Goal: Task Accomplishment & Management: Use online tool/utility

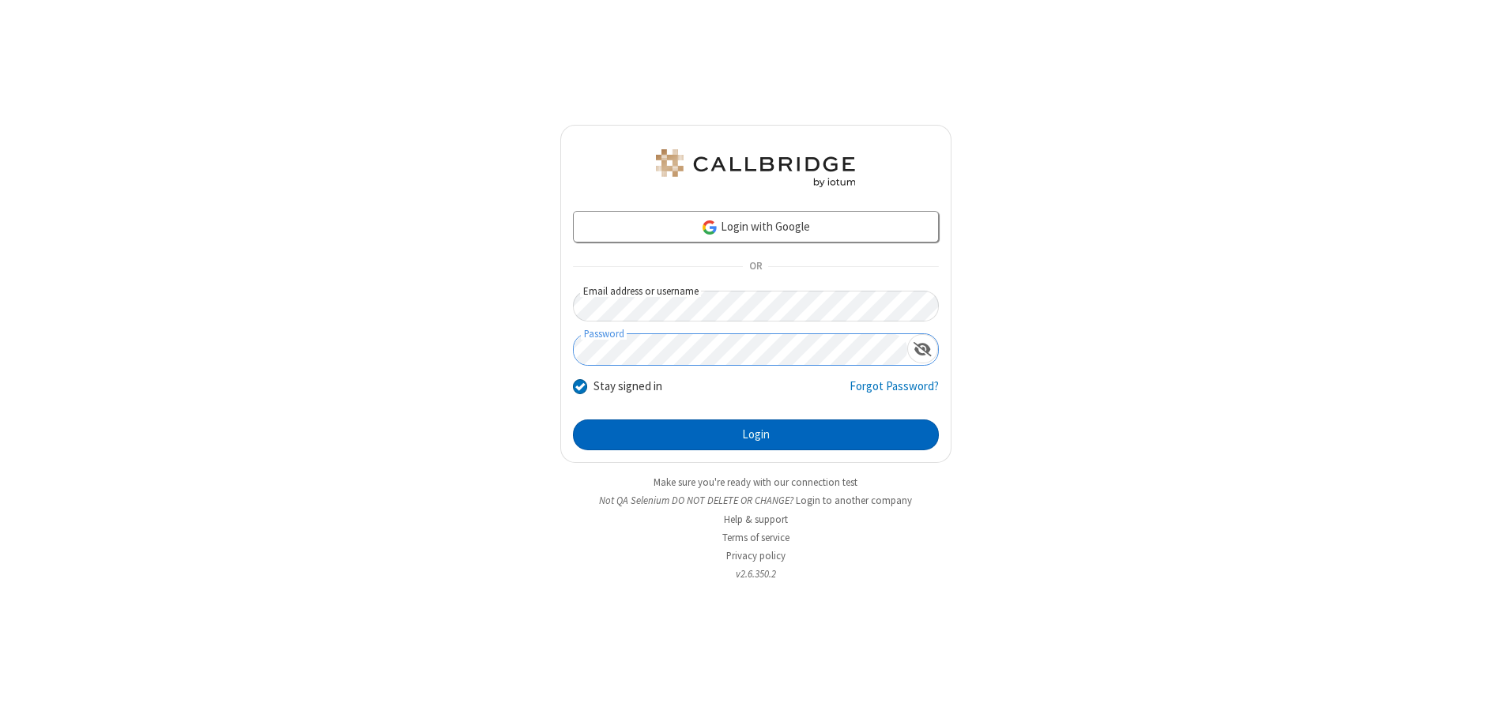
click at [755, 435] on button "Login" at bounding box center [756, 436] width 366 height 32
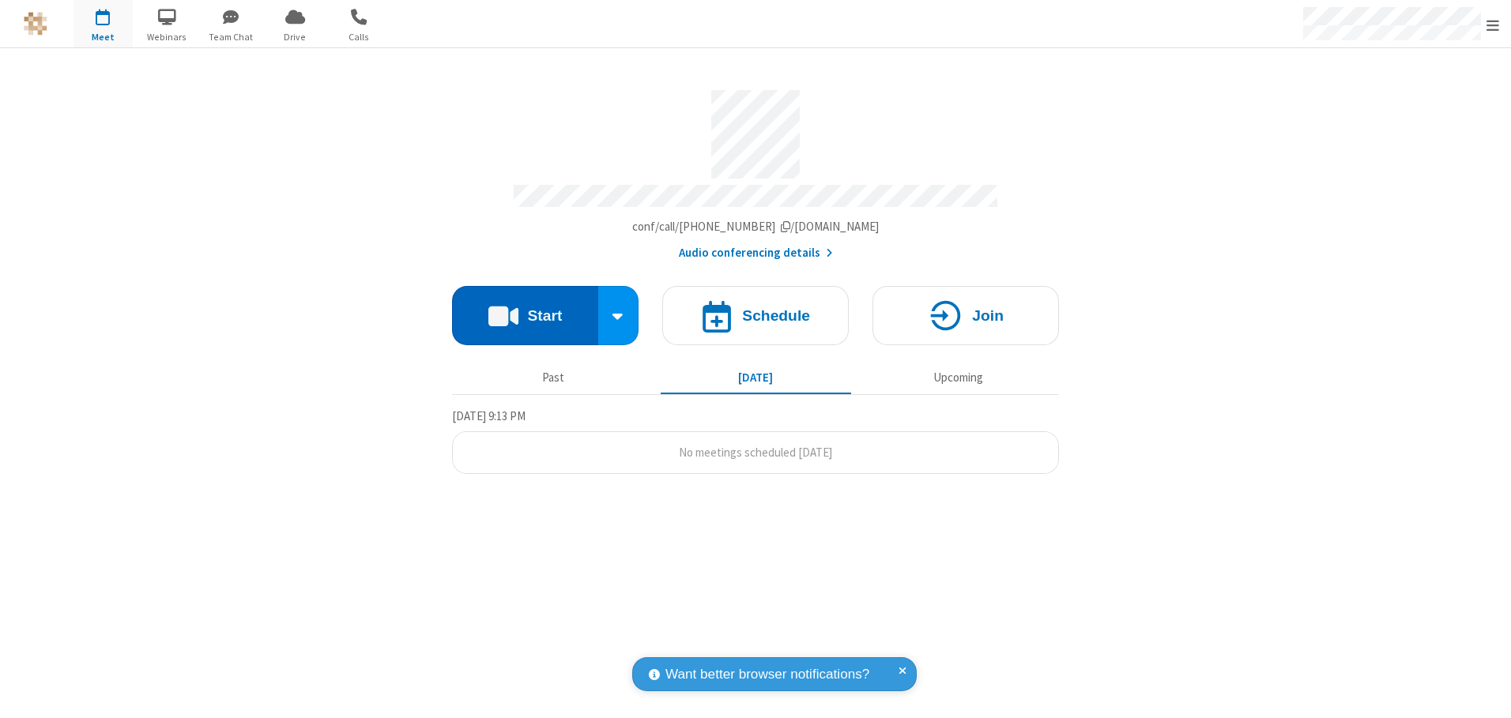
click at [525, 310] on button "Start" at bounding box center [525, 315] width 146 height 59
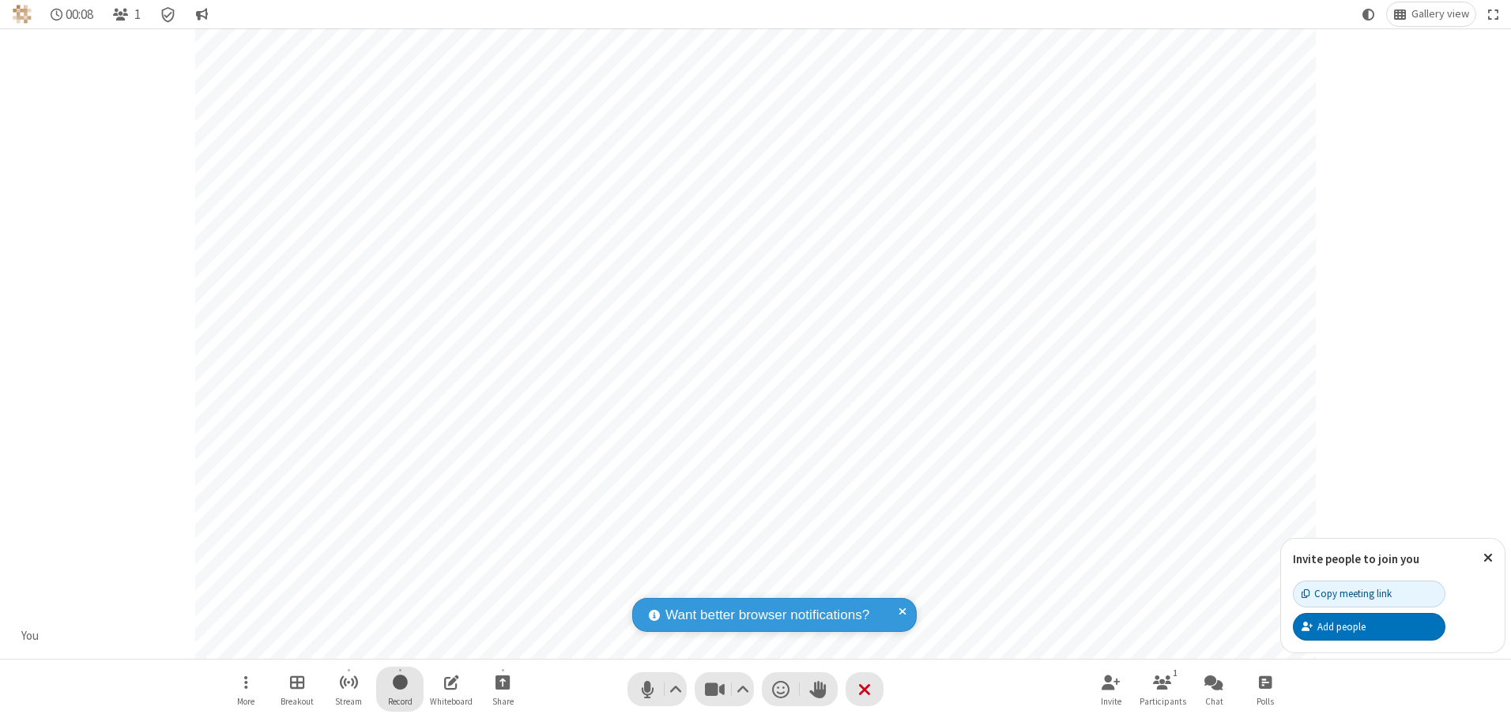
click at [400, 689] on span "Start recording" at bounding box center [400, 682] width 15 height 20
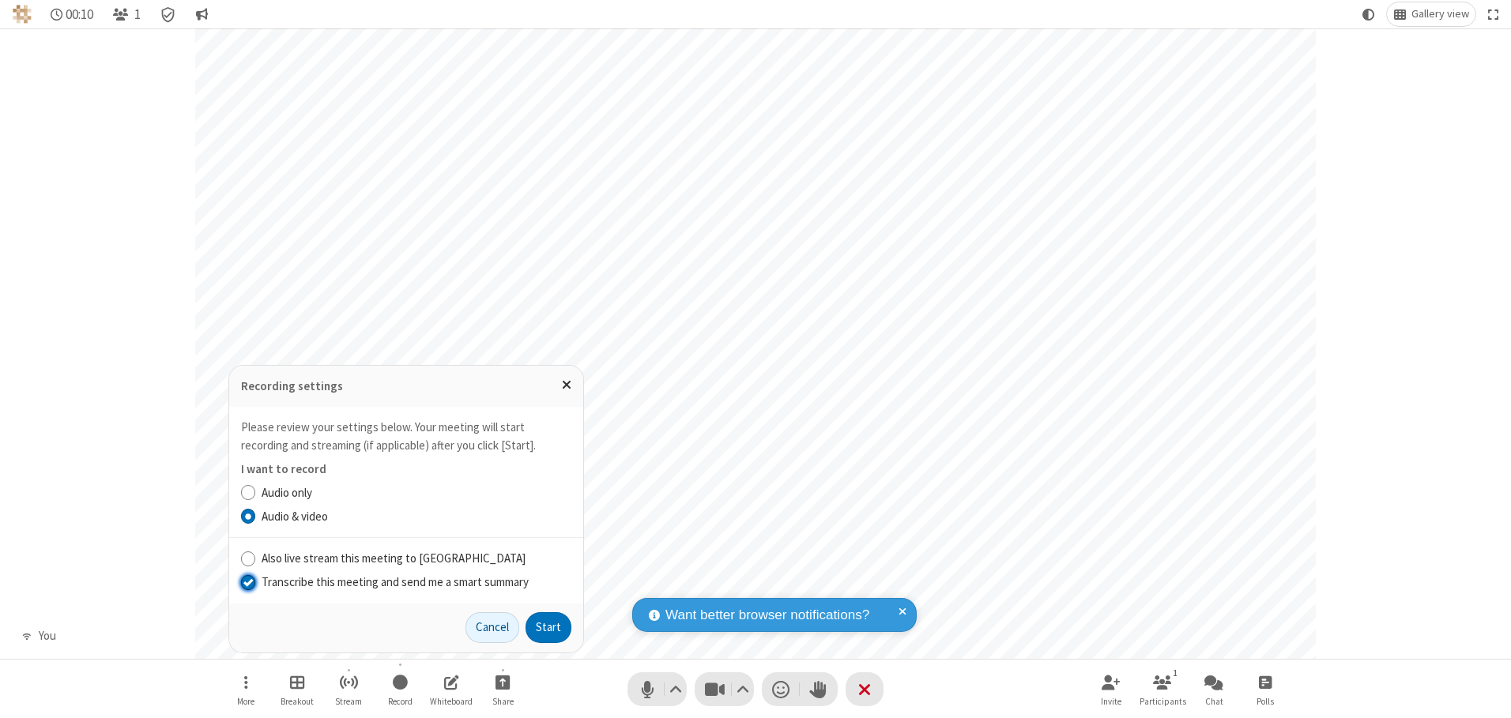
click at [247, 582] on input "Transcribe this meeting and send me a smart summary" at bounding box center [248, 582] width 15 height 17
click at [548, 627] on button "Start" at bounding box center [548, 628] width 46 height 32
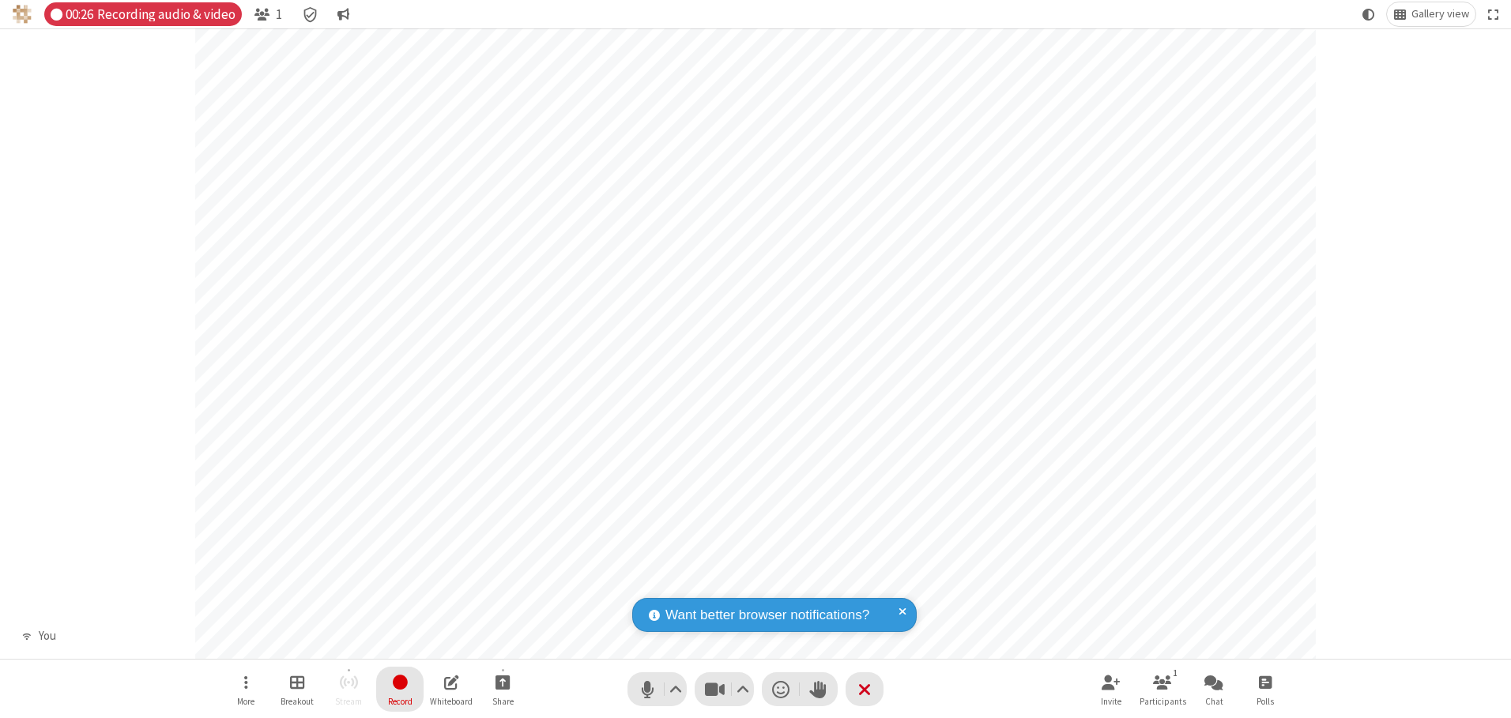
click at [400, 689] on span "Stop recording" at bounding box center [400, 682] width 18 height 20
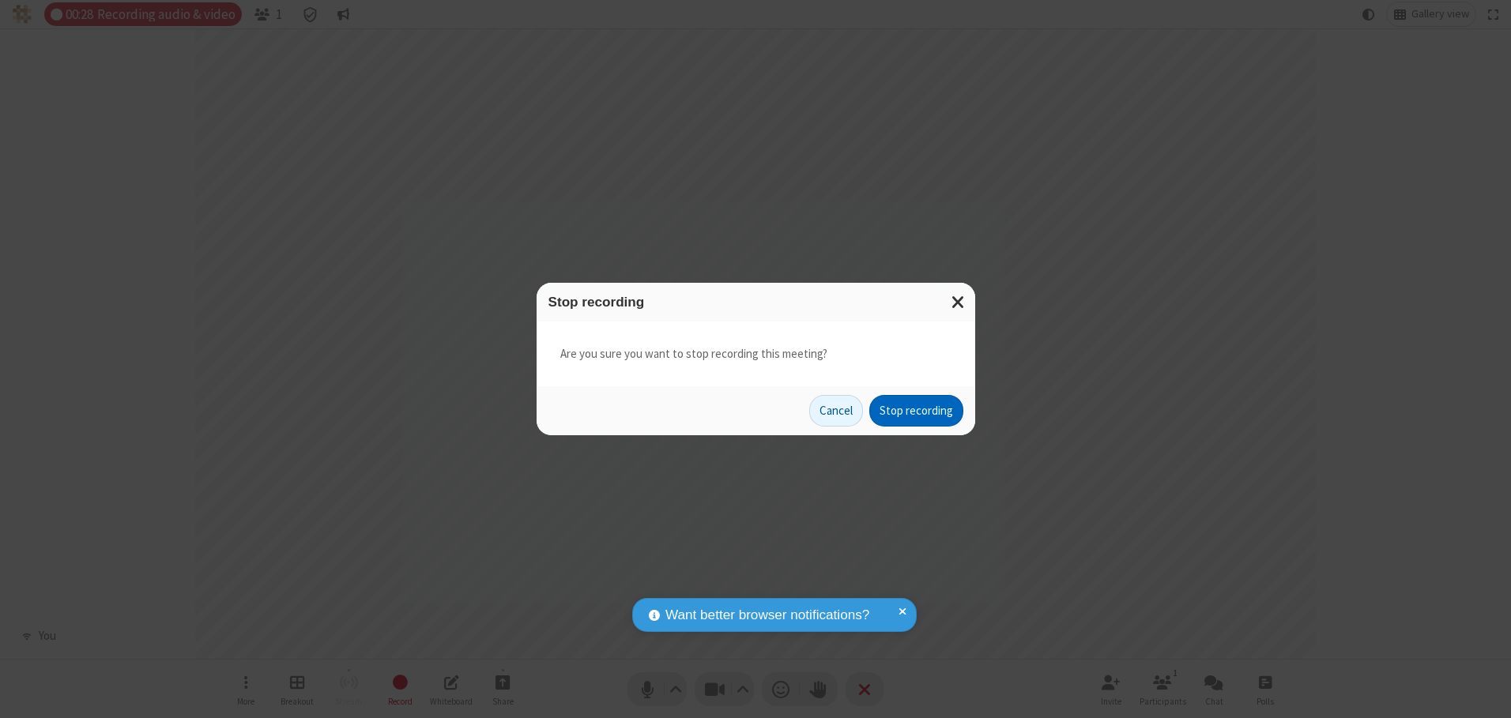
click at [916, 411] on button "Stop recording" at bounding box center [916, 411] width 94 height 32
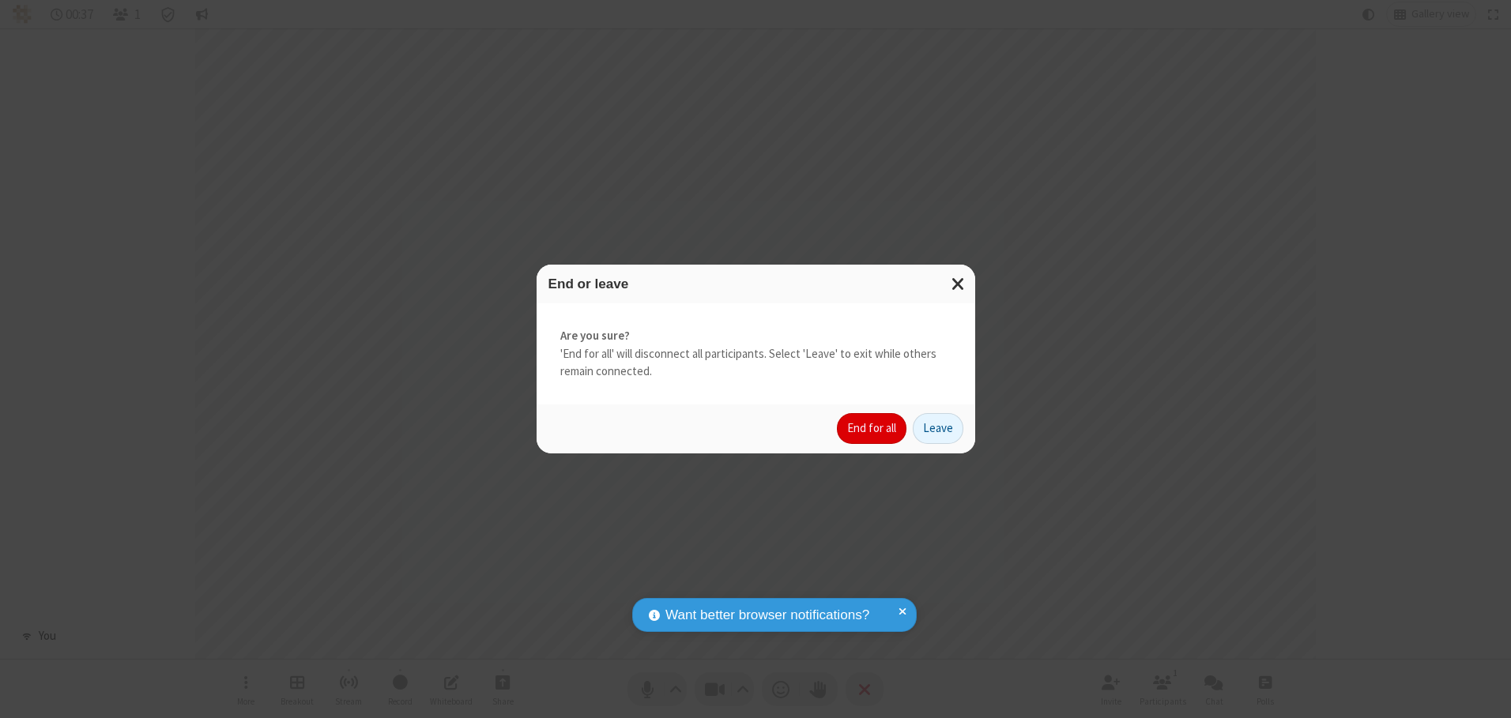
click at [872, 428] on button "End for all" at bounding box center [872, 429] width 70 height 32
